Goal: Information Seeking & Learning: Learn about a topic

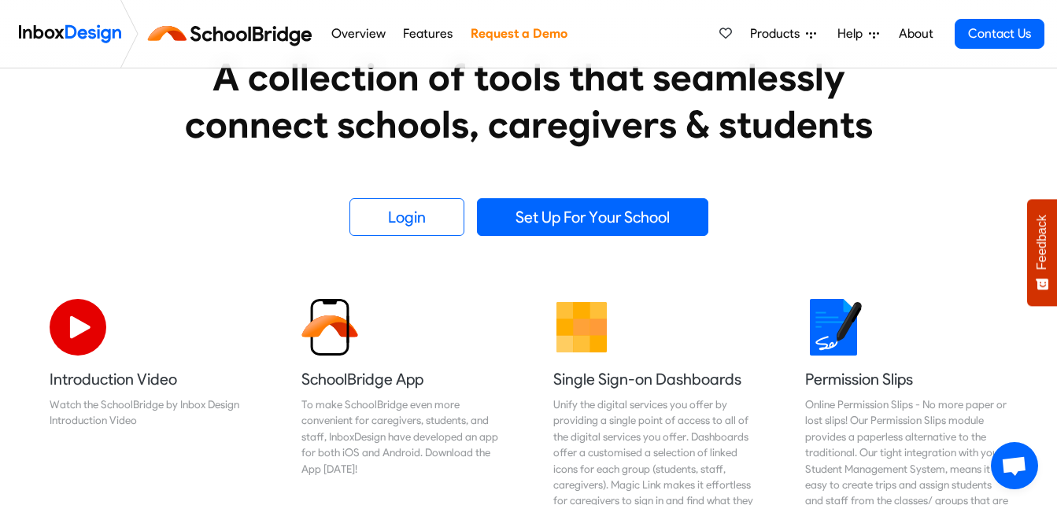
scroll to position [336, 0]
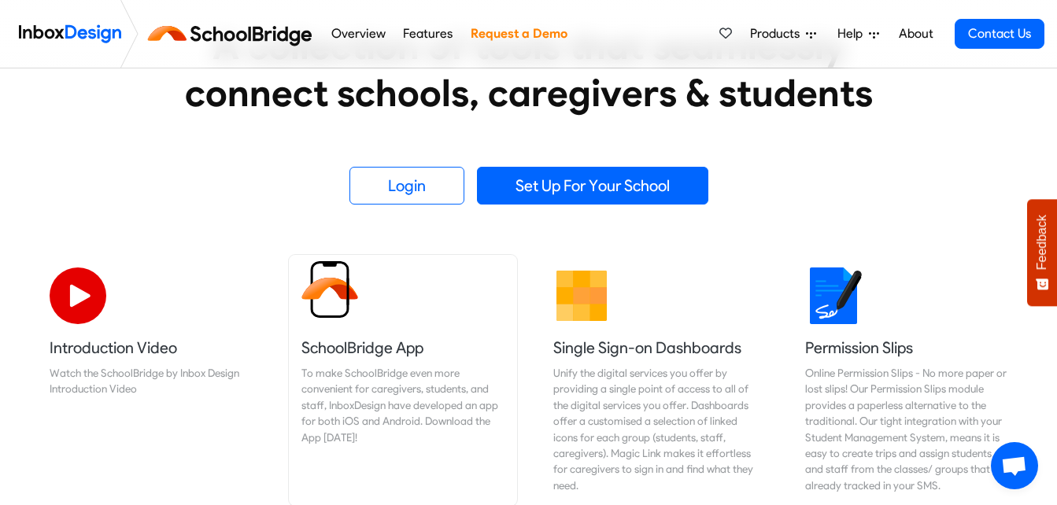
click at [390, 338] on h5 "SchoolBridge App" at bounding box center [402, 348] width 203 height 22
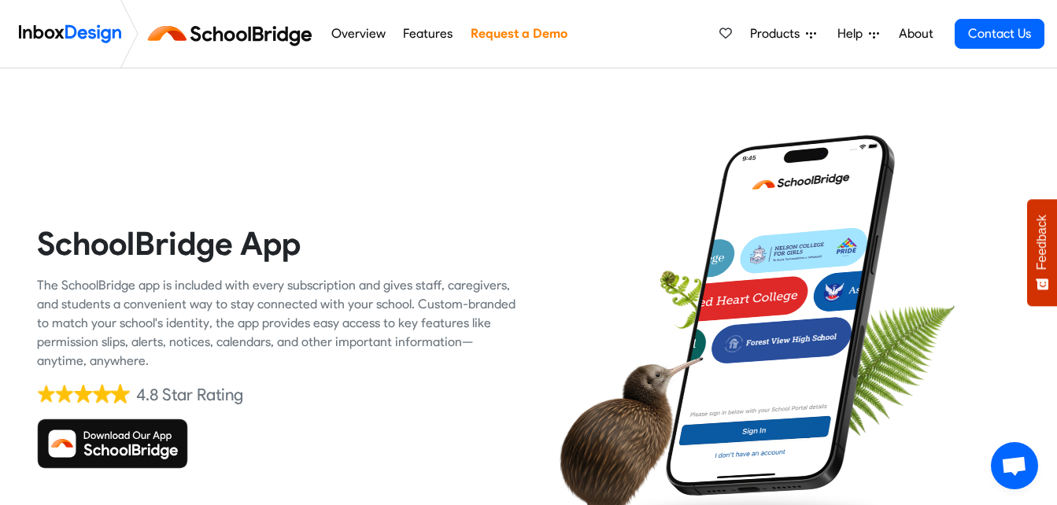
click at [789, 33] on span "Products" at bounding box center [778, 33] width 56 height 19
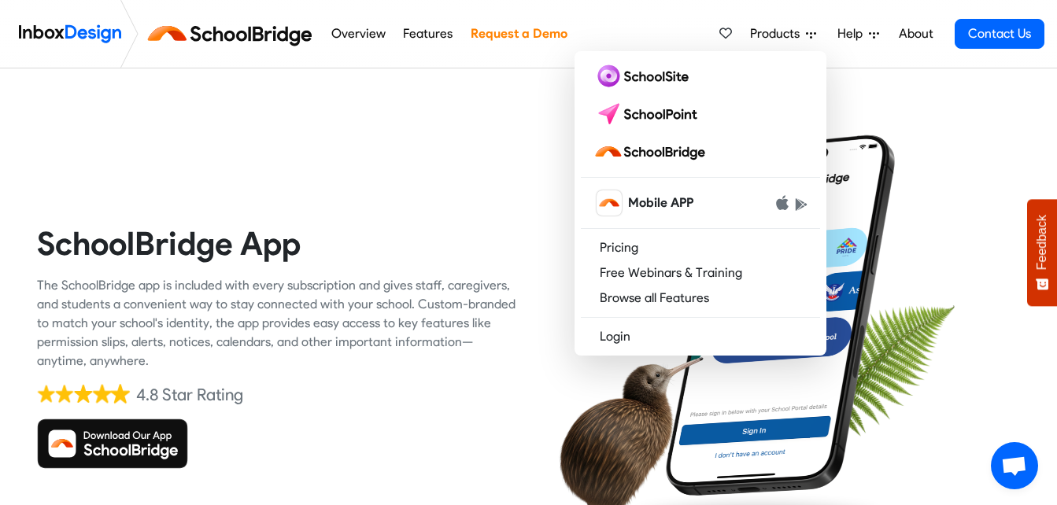
click at [133, 446] on img at bounding box center [112, 444] width 151 height 50
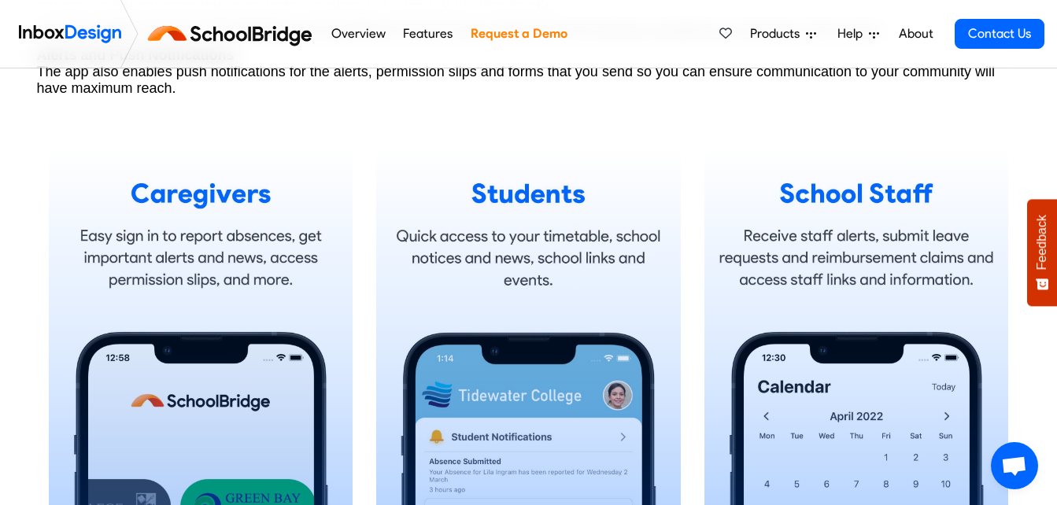
scroll to position [966, 0]
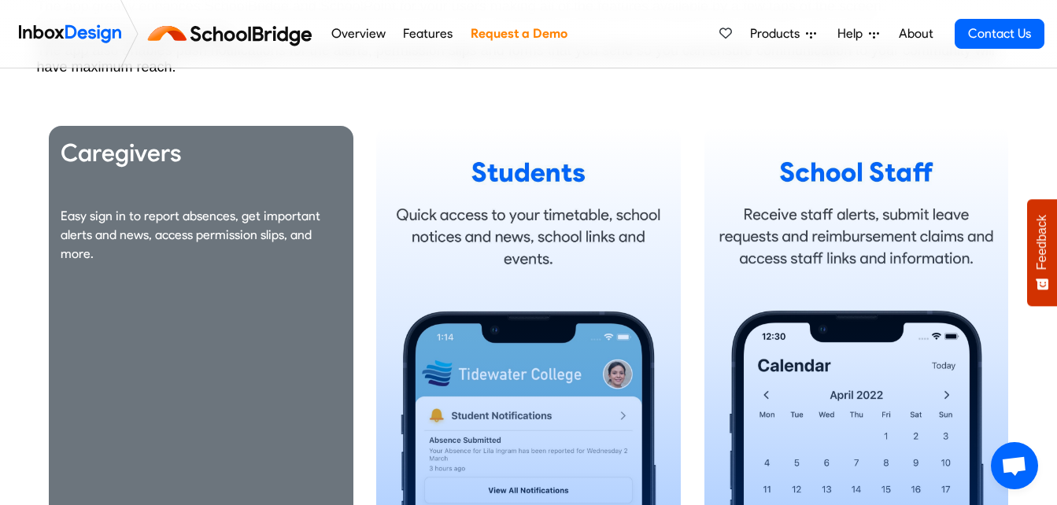
click at [217, 363] on div "Caregivers Easy sign in to report absences, get important alerts and news, acce…" at bounding box center [201, 347] width 305 height 442
click at [91, 246] on p "Easy sign in to report absences, get important alerts and news, access permissi…" at bounding box center [201, 235] width 281 height 57
click at [143, 157] on h3 "Caregivers" at bounding box center [201, 153] width 281 height 31
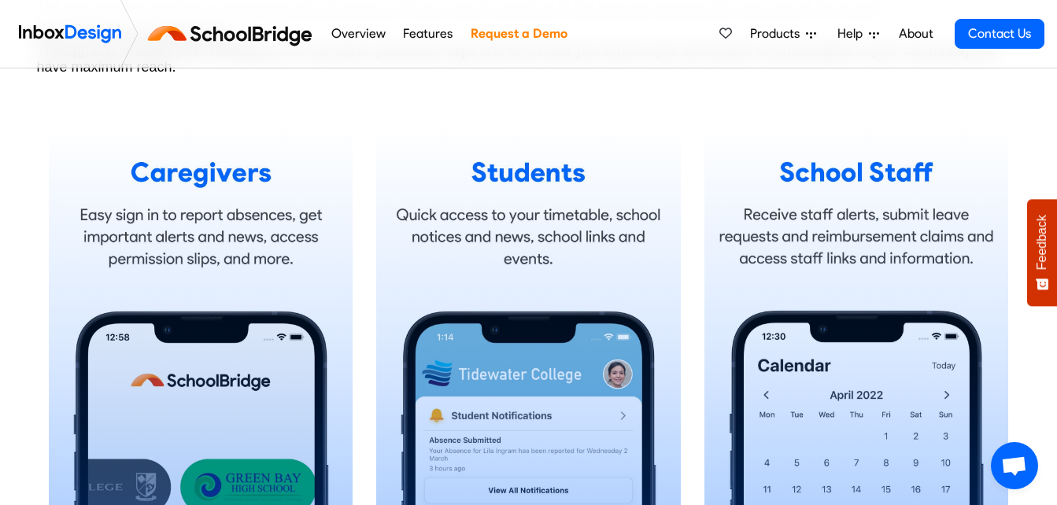
click at [238, 35] on img at bounding box center [233, 34] width 177 height 38
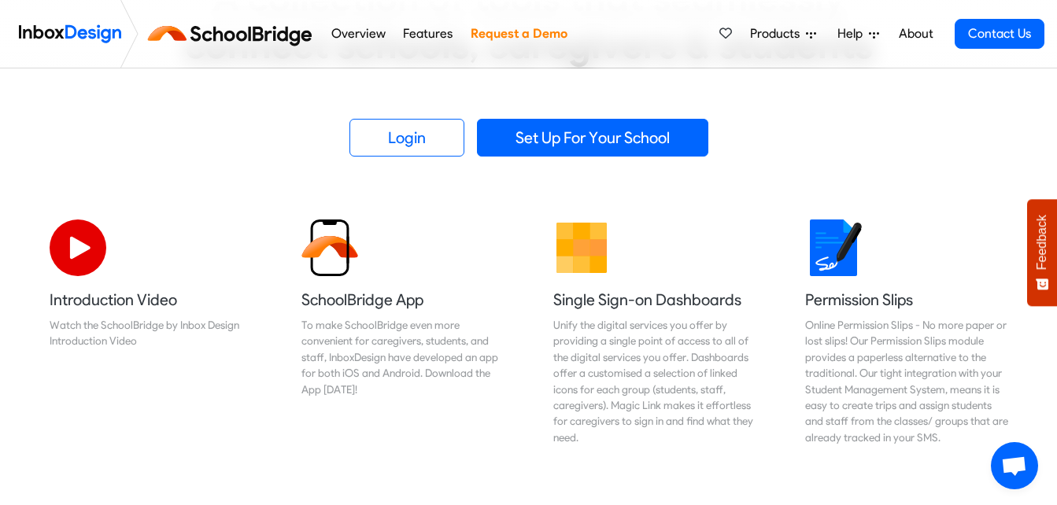
scroll to position [371, 0]
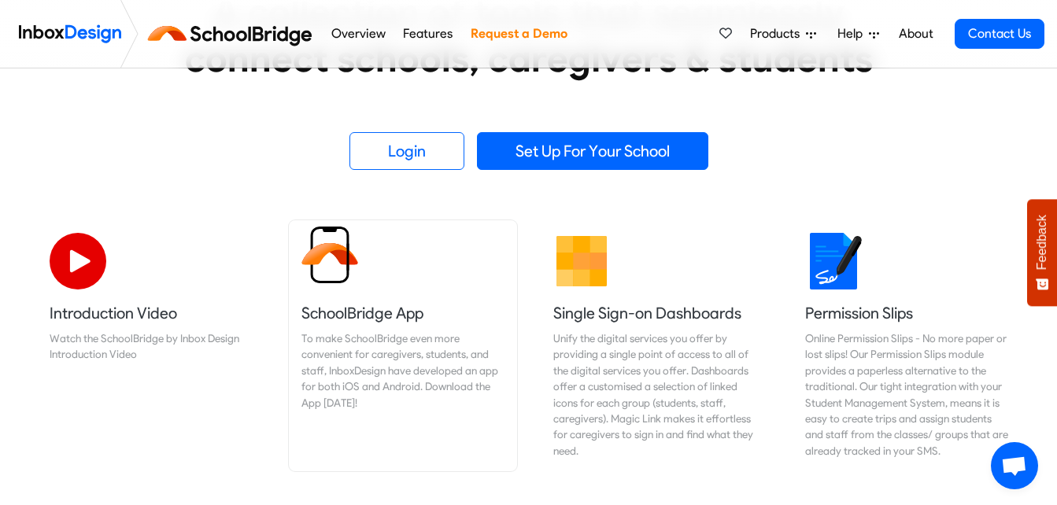
click at [338, 303] on h5 "SchoolBridge App" at bounding box center [402, 313] width 203 height 22
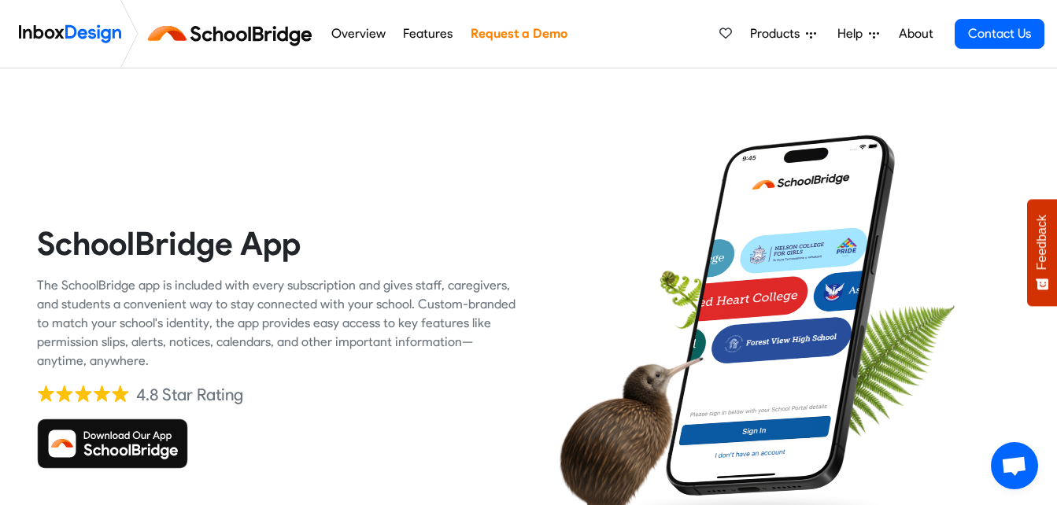
click at [432, 36] on link "Features" at bounding box center [428, 33] width 58 height 31
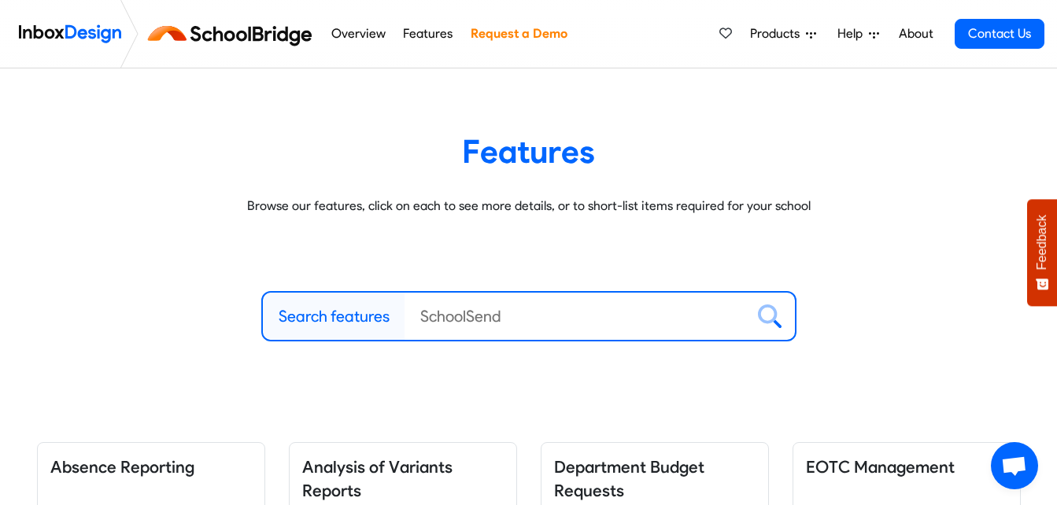
click at [446, 318] on input "Search features" at bounding box center [575, 316] width 341 height 47
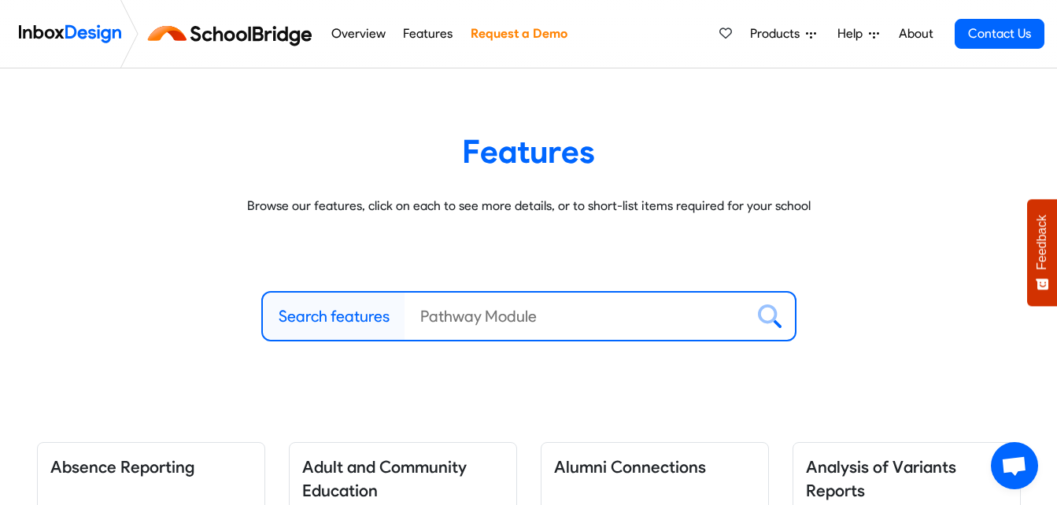
type input "j"
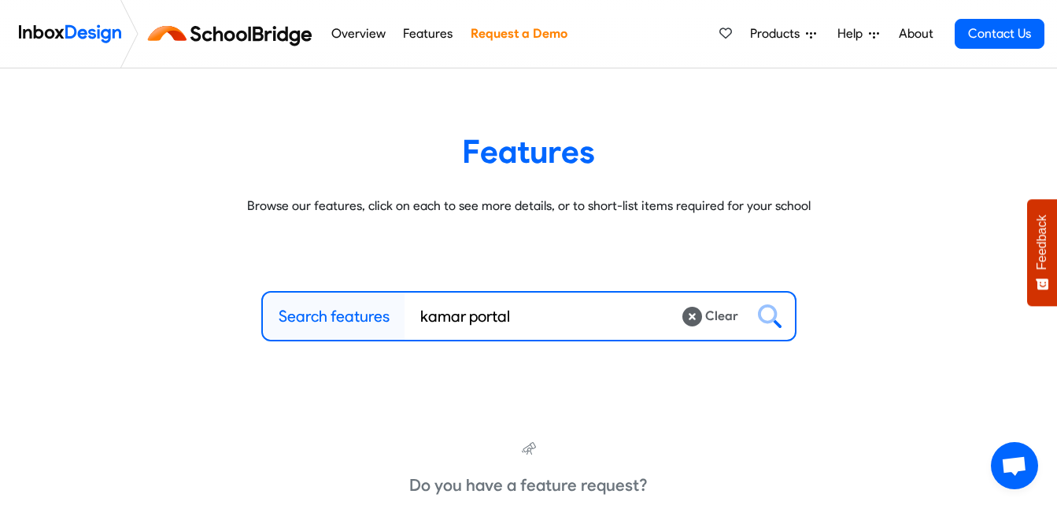
type input "kamar portal"
click at [234, 35] on img at bounding box center [233, 34] width 177 height 38
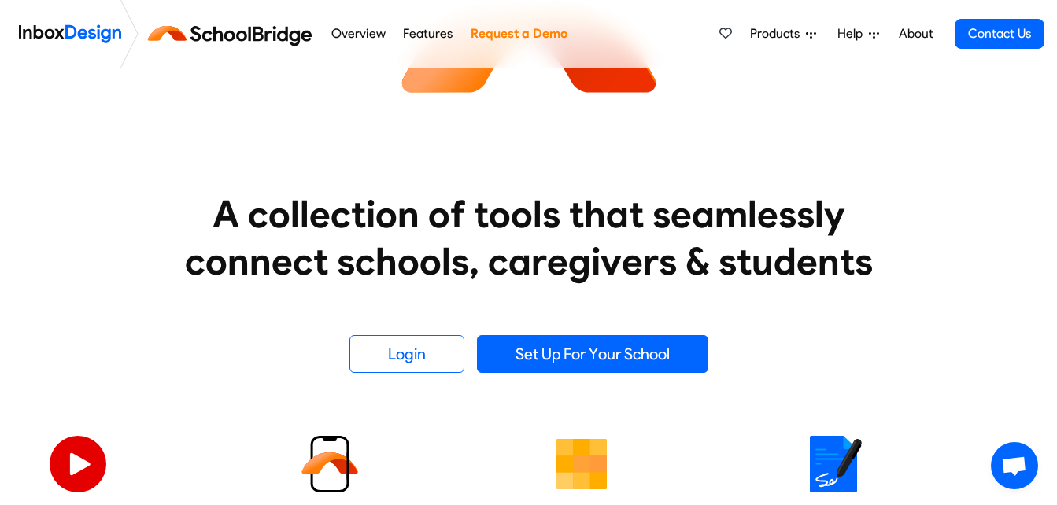
scroll to position [220, 0]
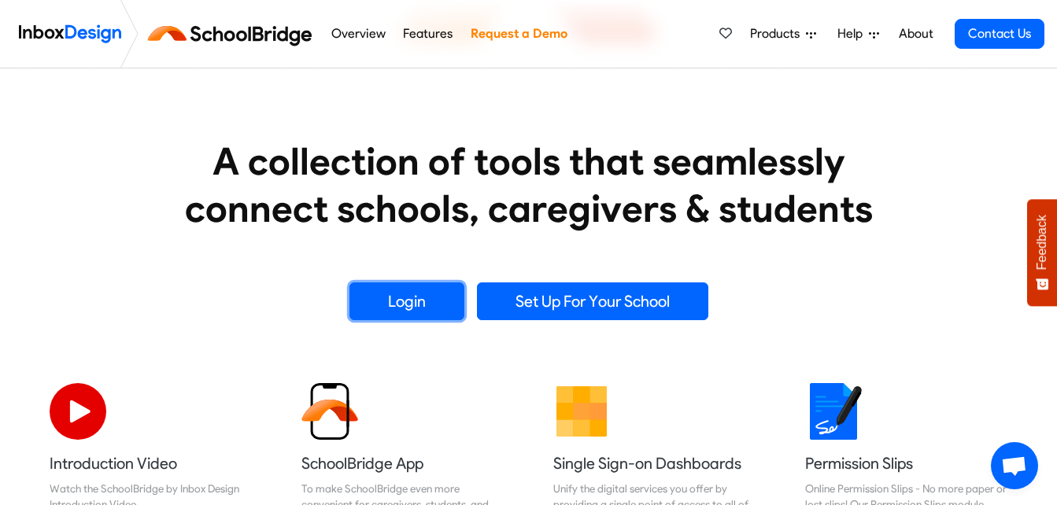
click at [413, 305] on link "Login" at bounding box center [406, 302] width 115 height 38
